Goal: Navigation & Orientation: Find specific page/section

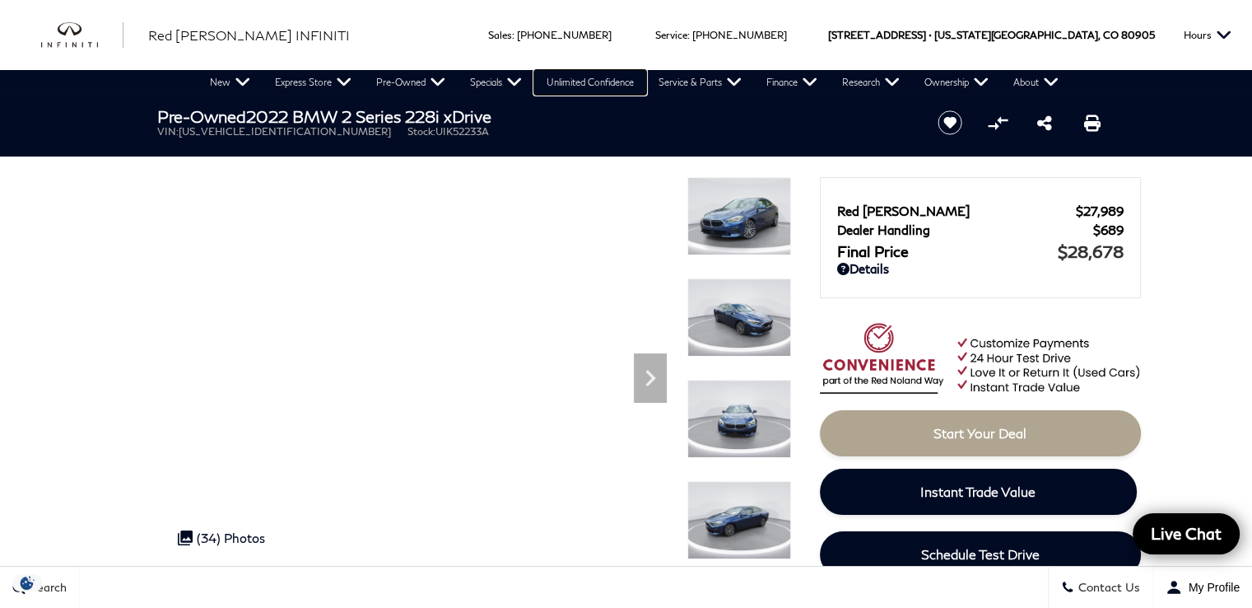
click at [622, 84] on link "Unlimited Confidence" at bounding box center [590, 82] width 112 height 25
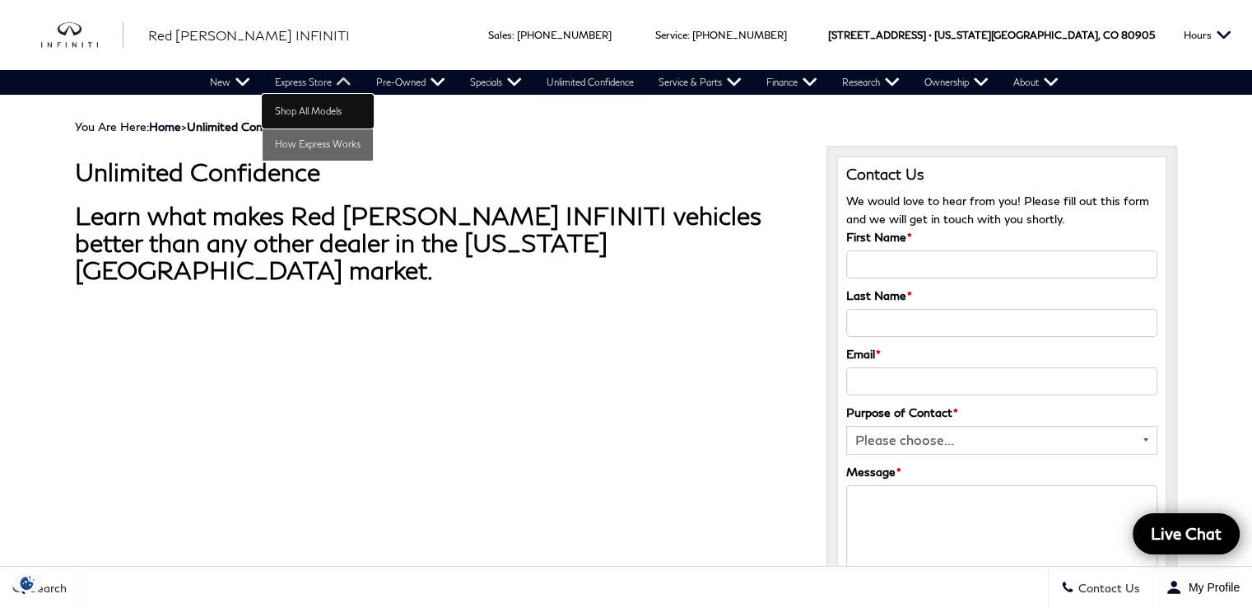
click at [305, 112] on link "Shop All Models" at bounding box center [318, 111] width 110 height 33
